Goal: Communication & Community: Answer question/provide support

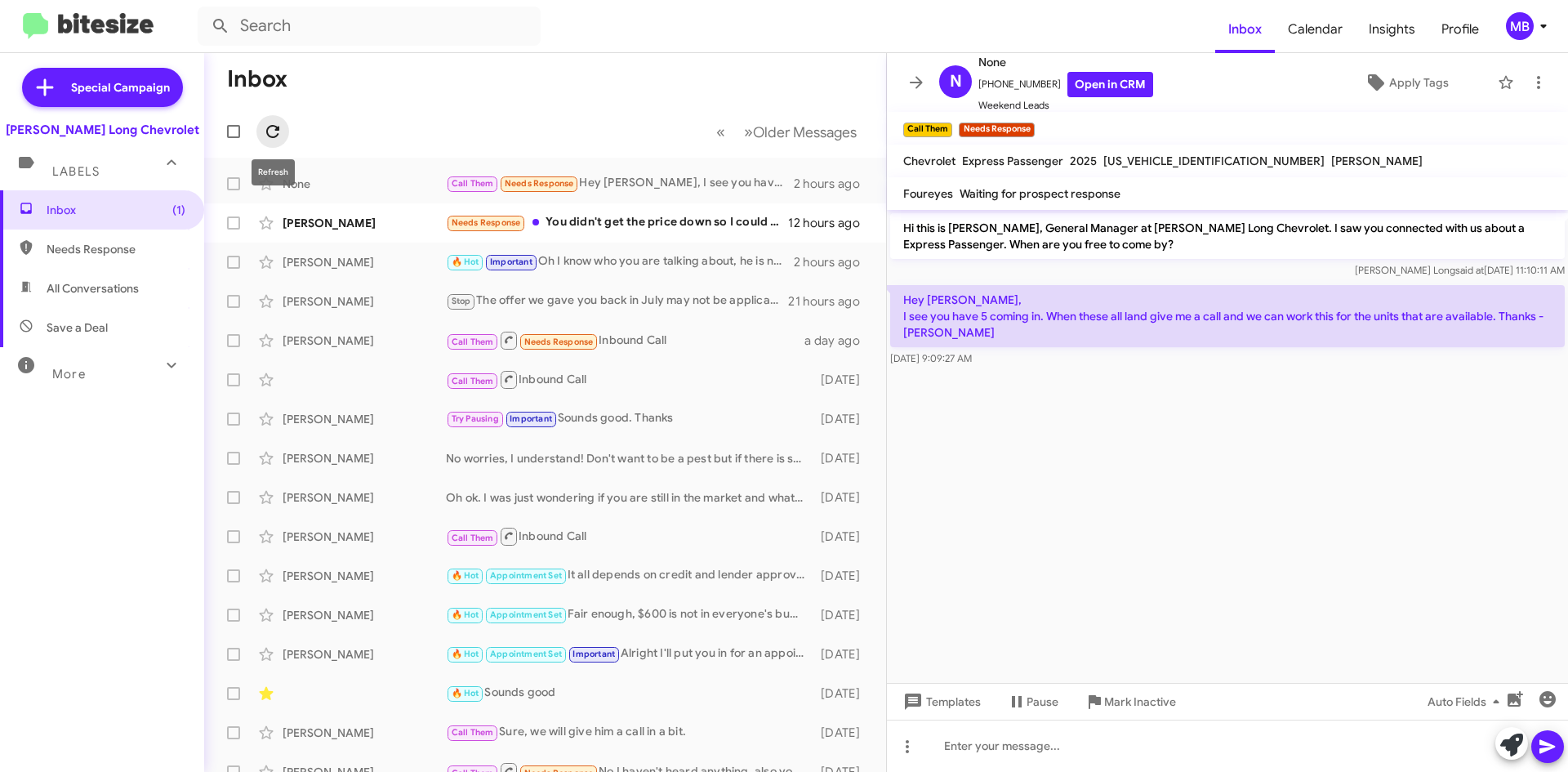
click at [262, 130] on span at bounding box center [273, 132] width 33 height 20
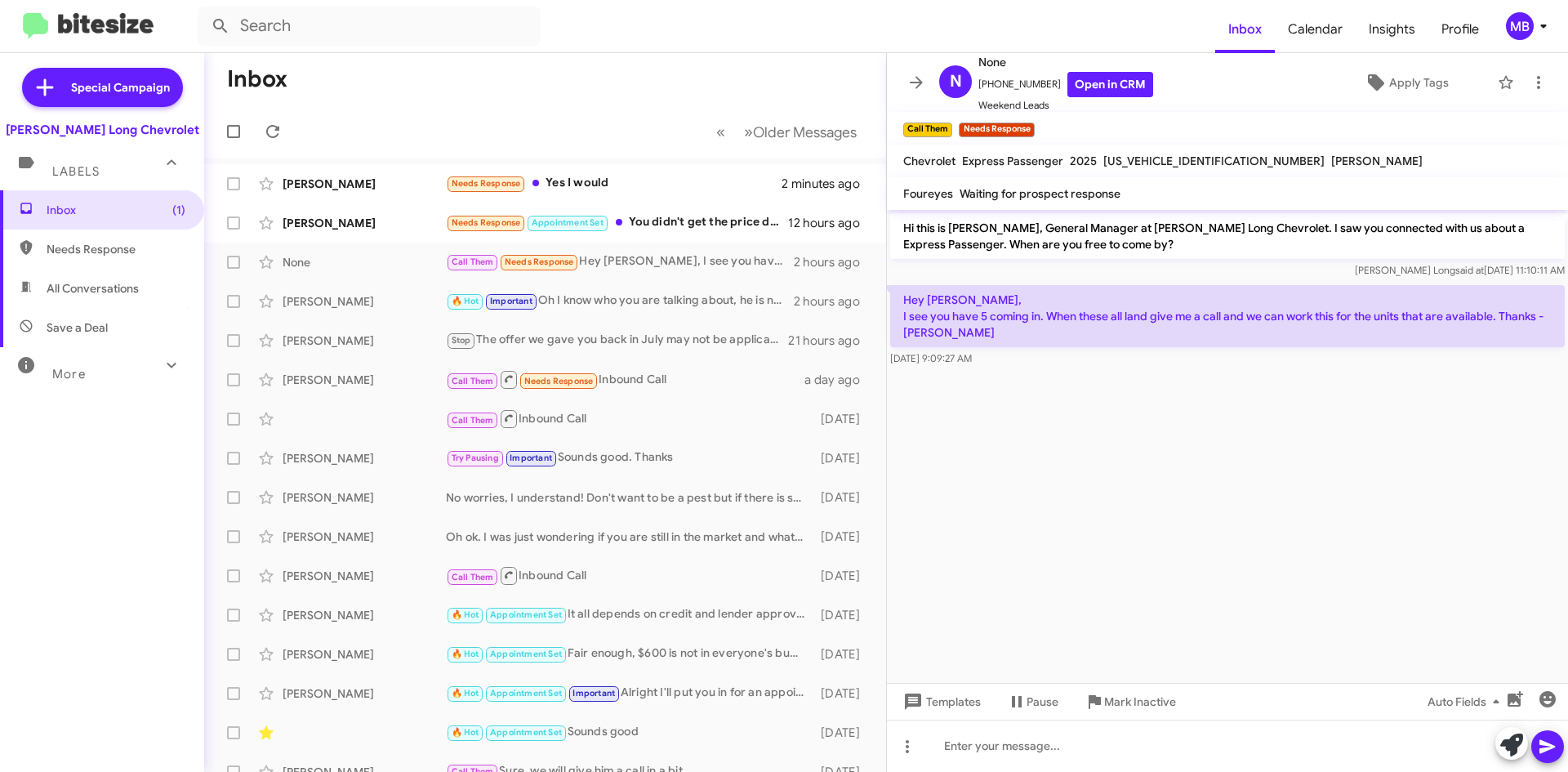
click at [154, 256] on span "Needs Response" at bounding box center [116, 249] width 139 height 16
type input "in:needs-response"
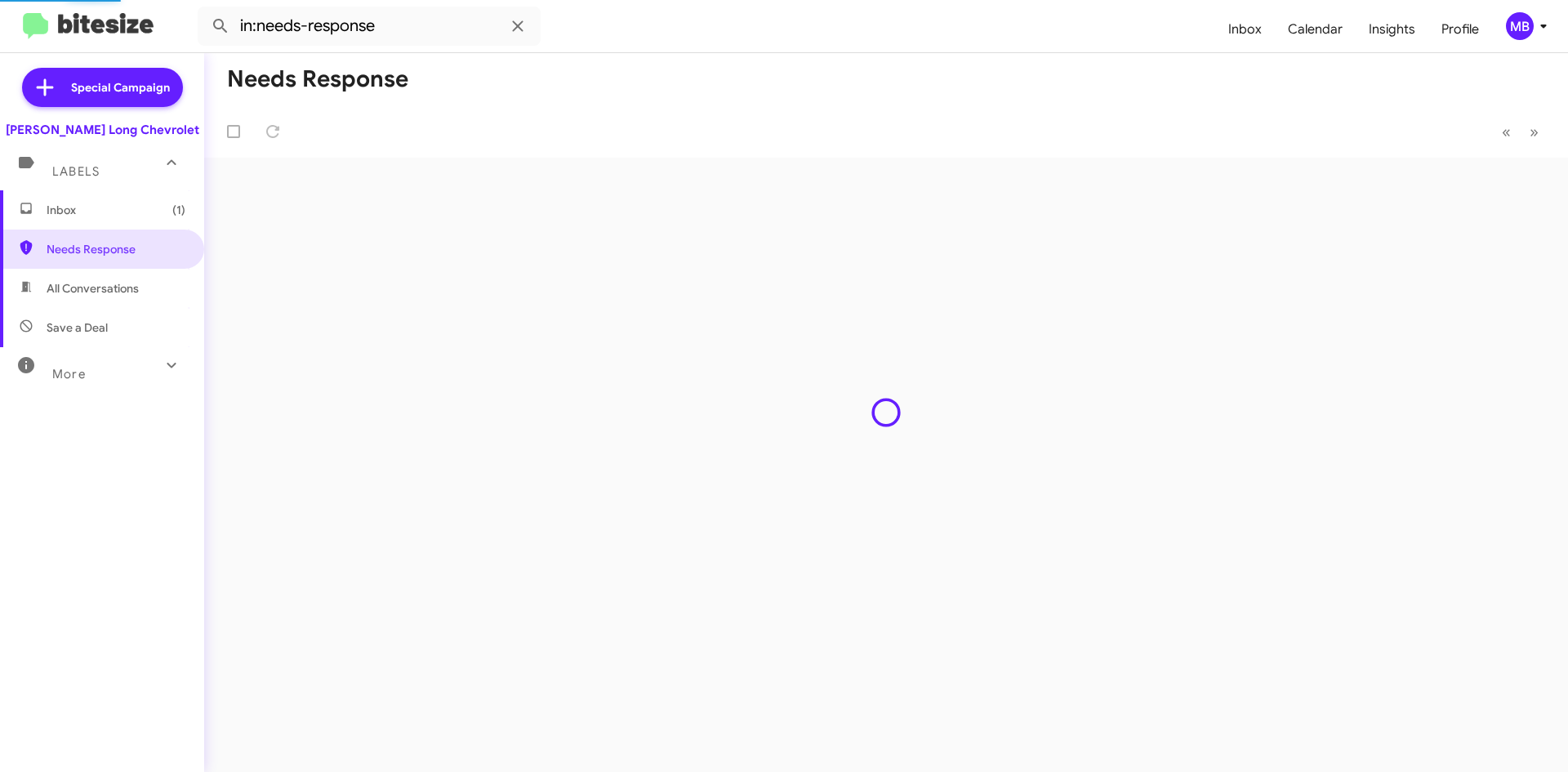
click at [132, 221] on span "Inbox (1)" at bounding box center [102, 210] width 204 height 39
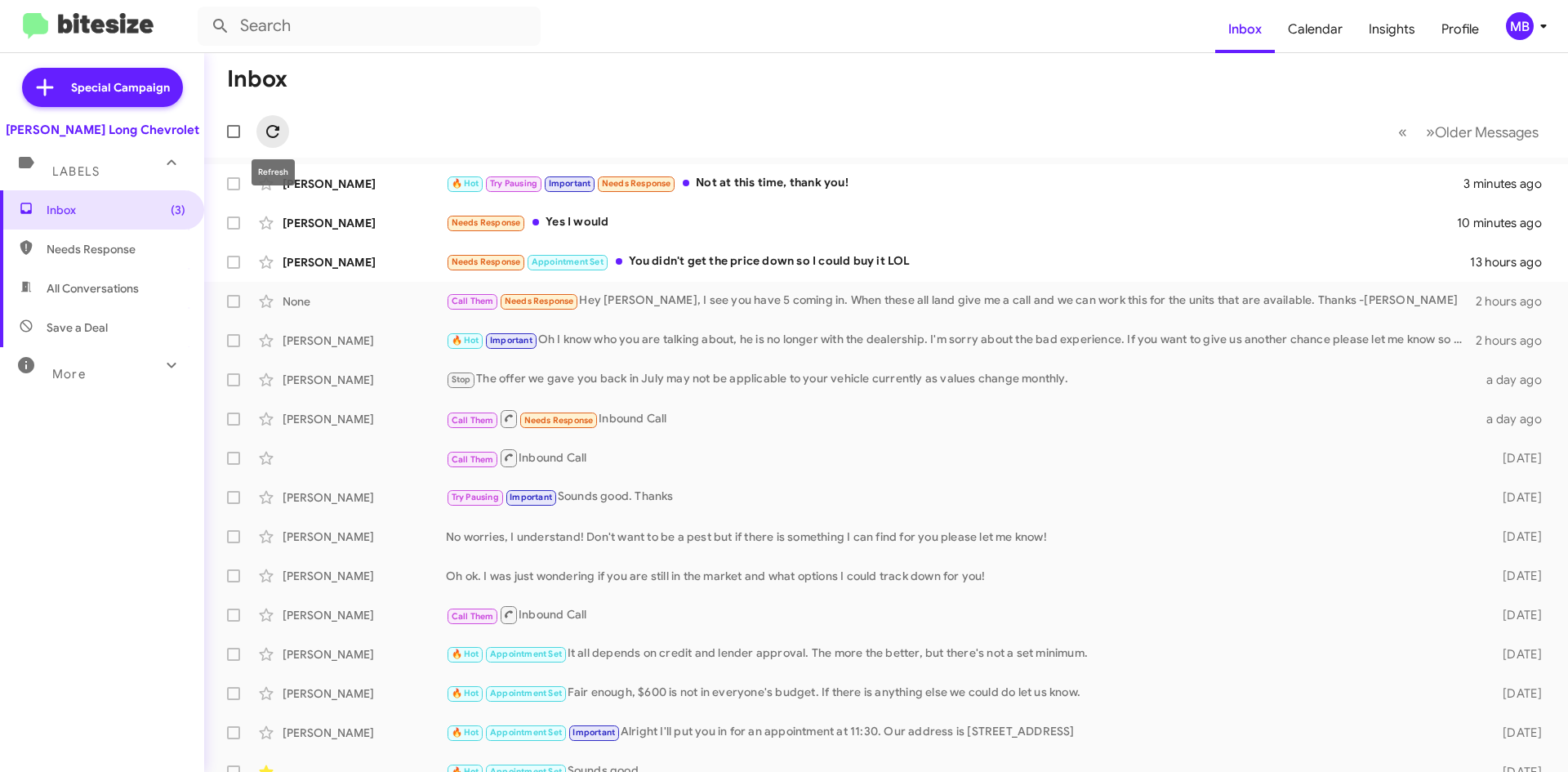
click at [286, 133] on span at bounding box center [273, 132] width 33 height 20
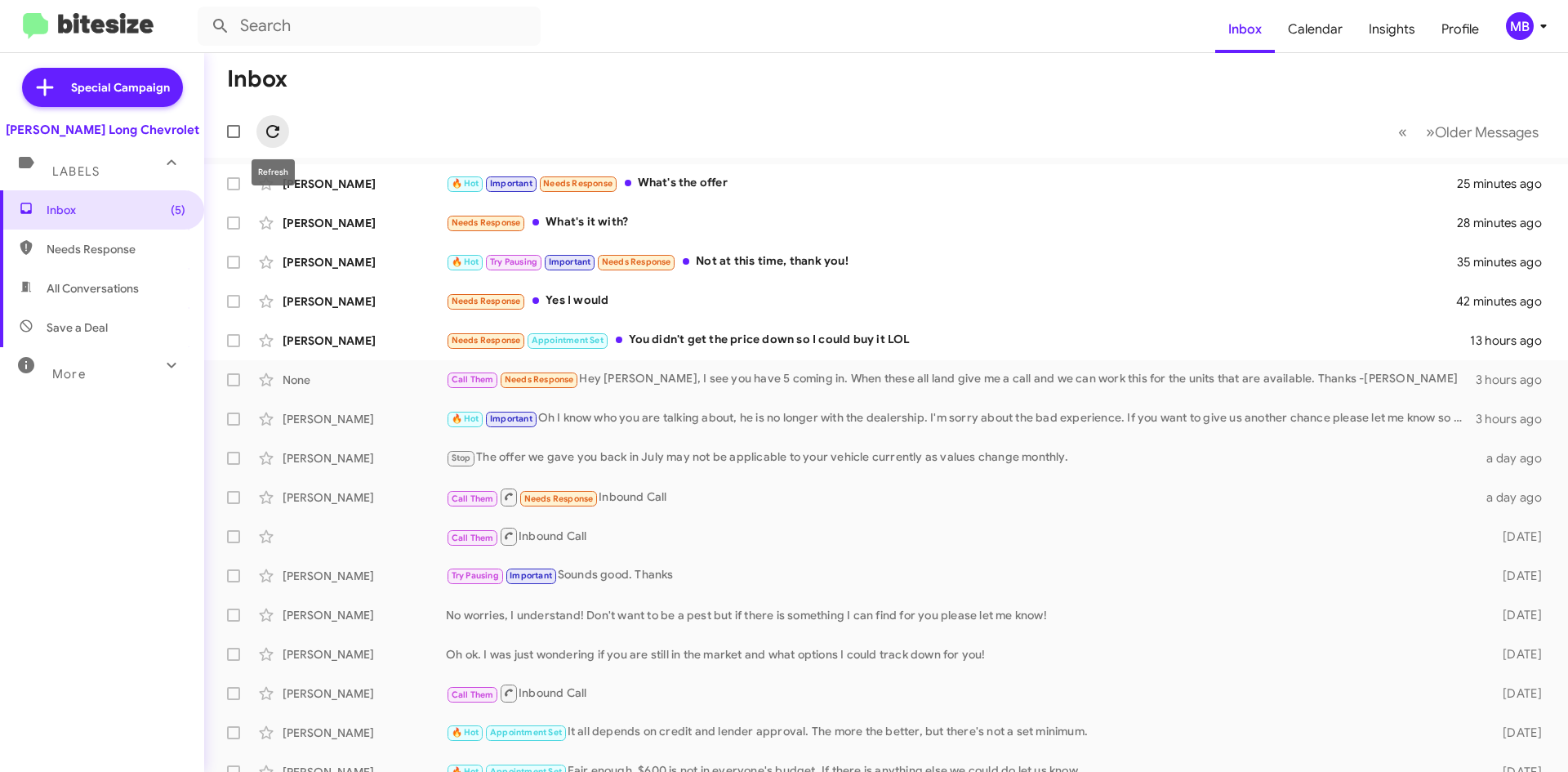
click at [263, 123] on icon at bounding box center [273, 132] width 20 height 20
click at [250, 127] on div at bounding box center [237, 131] width 39 height 33
click at [294, 129] on mat-toolbar-row "« Previous » Next Older Messages" at bounding box center [886, 131] width 1364 height 53
click at [280, 130] on icon at bounding box center [273, 132] width 20 height 20
